Goal: Obtain resource: Download file/media

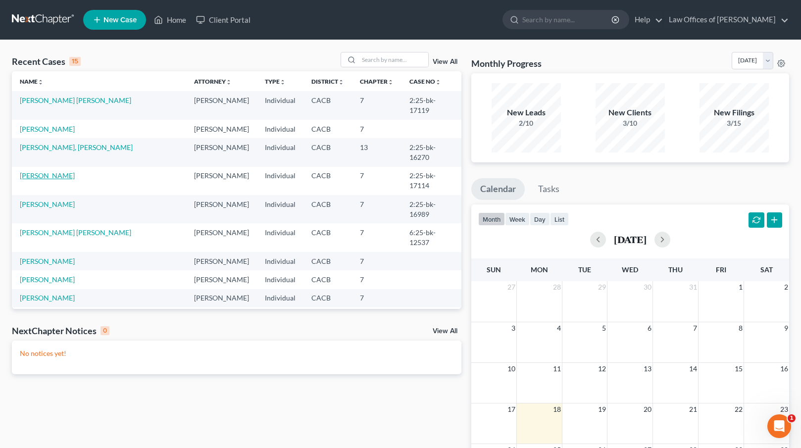
click at [43, 171] on link "[PERSON_NAME]" at bounding box center [47, 175] width 55 height 8
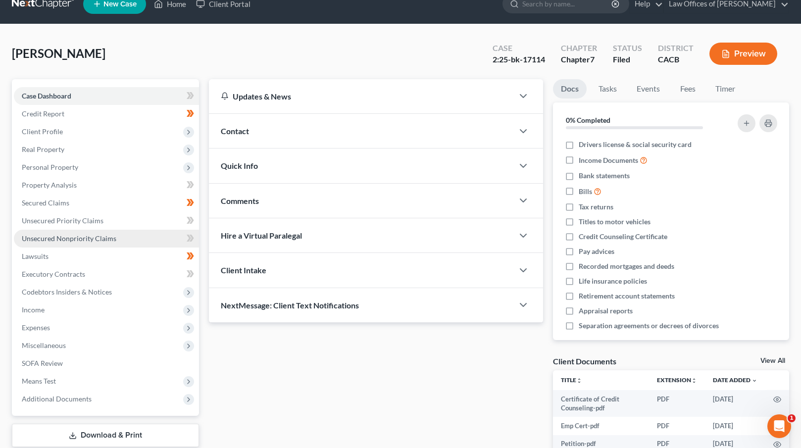
scroll to position [42, 0]
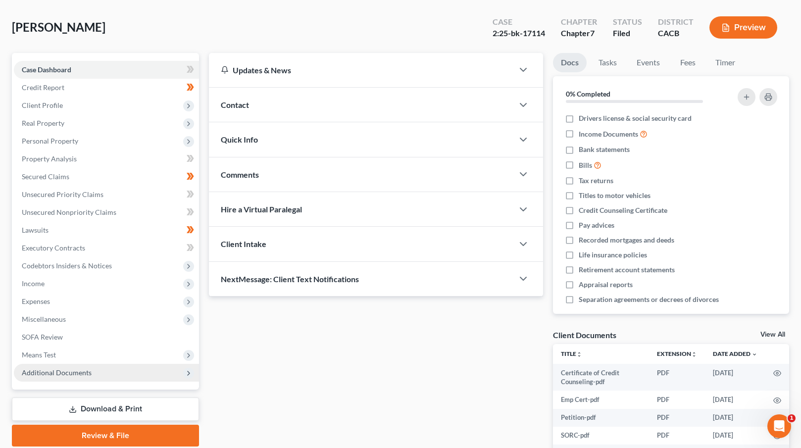
click at [79, 370] on span "Additional Documents" at bounding box center [57, 372] width 70 height 8
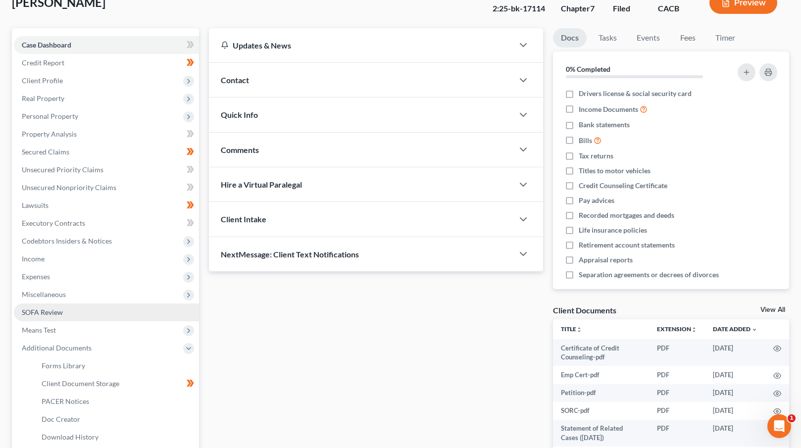
scroll to position [155, 0]
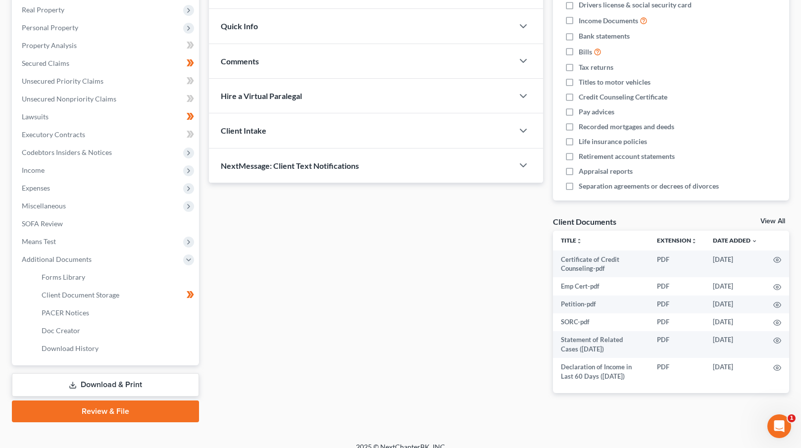
click at [104, 385] on link "Download & Print" at bounding box center [105, 384] width 187 height 23
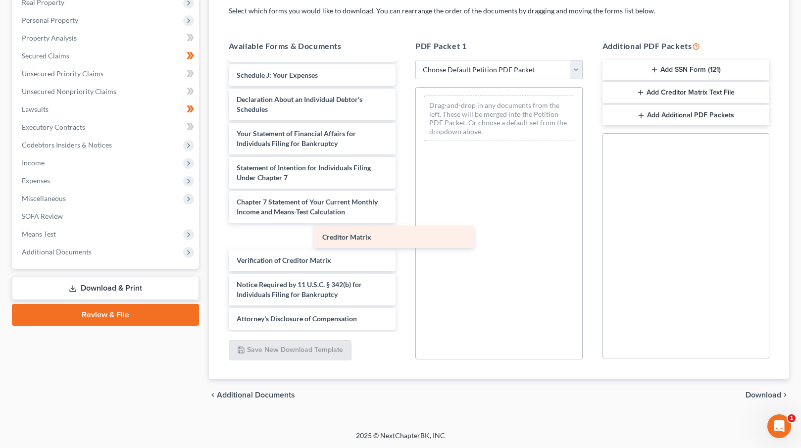
scroll to position [387, 0]
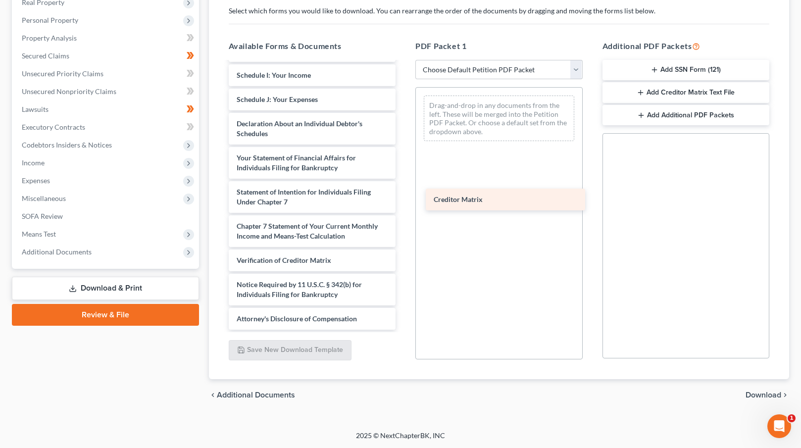
drag, startPoint x: 265, startPoint y: 233, endPoint x: 448, endPoint y: 198, distance: 186.6
click at [404, 198] on div "Creditor Matrix Certificate of Credit Counseling-pdf Emp Cert-pdf Petition-pdf …" at bounding box center [312, 2] width 183 height 654
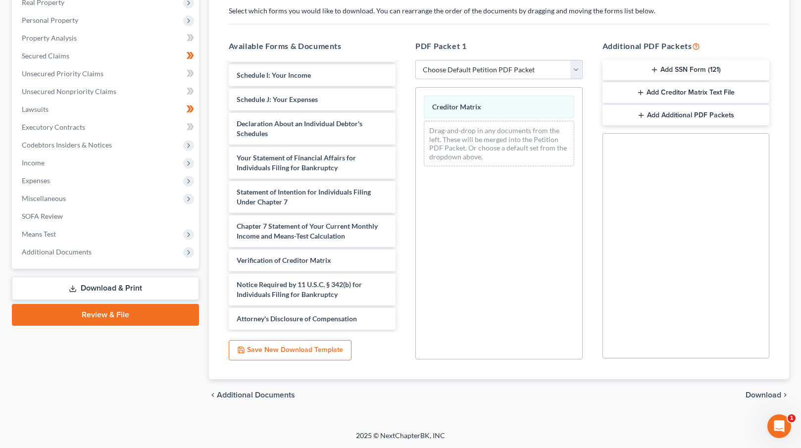
click at [773, 396] on span "Download" at bounding box center [764, 395] width 36 height 8
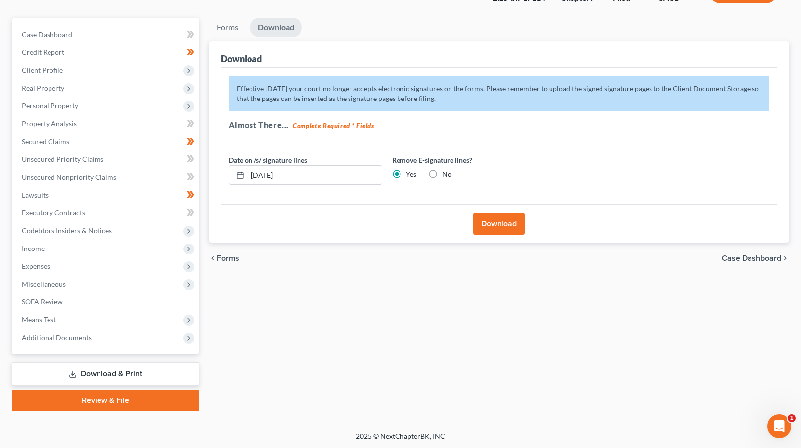
click at [496, 223] on button "Download" at bounding box center [498, 224] width 51 height 22
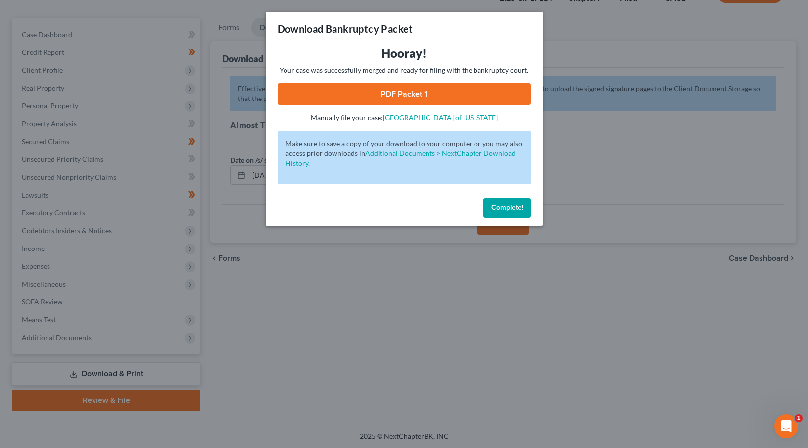
click at [404, 93] on link "PDF Packet 1" at bounding box center [404, 94] width 253 height 22
click at [502, 205] on span "Complete!" at bounding box center [508, 207] width 32 height 8
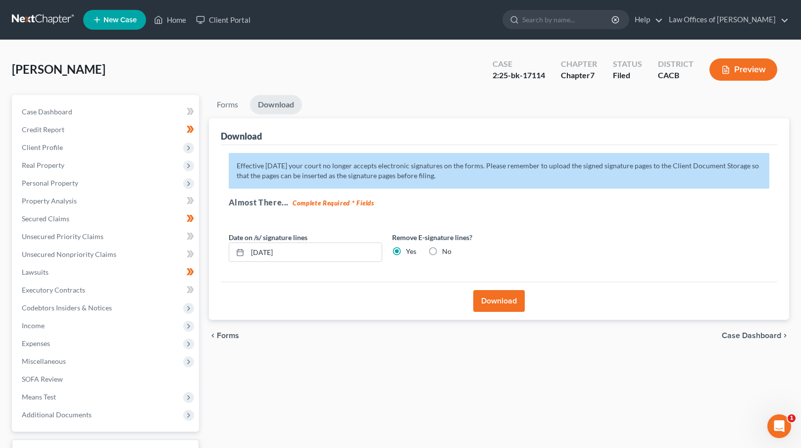
scroll to position [0, 0]
click at [176, 21] on link "Home" at bounding box center [170, 20] width 42 height 18
